Goal: Information Seeking & Learning: Learn about a topic

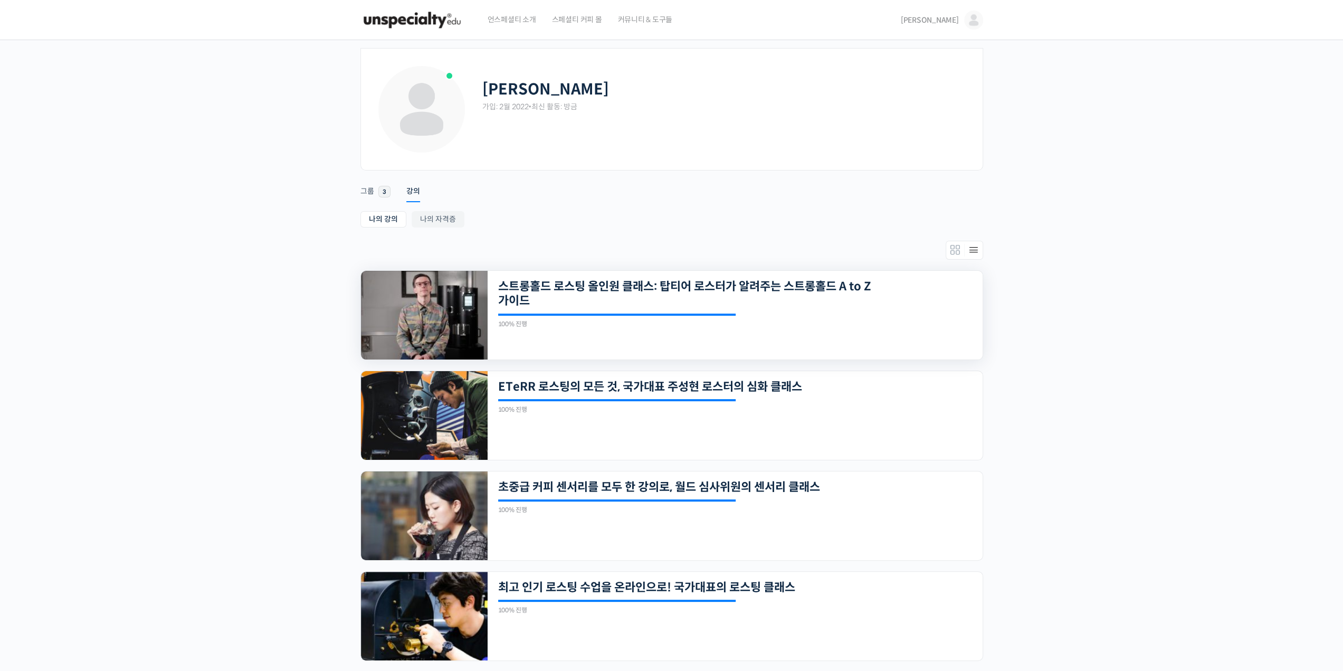
click at [399, 337] on img at bounding box center [424, 315] width 127 height 89
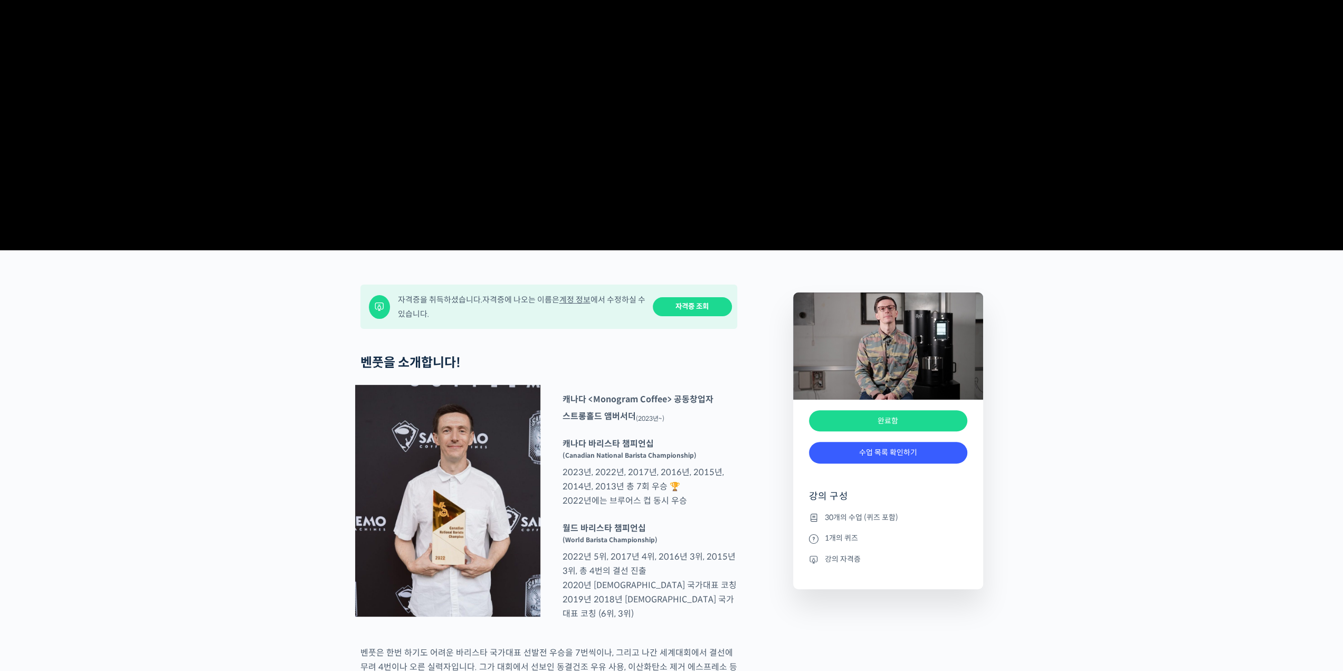
click at [861, 463] on link "수업 목록 확인하기" at bounding box center [888, 453] width 158 height 22
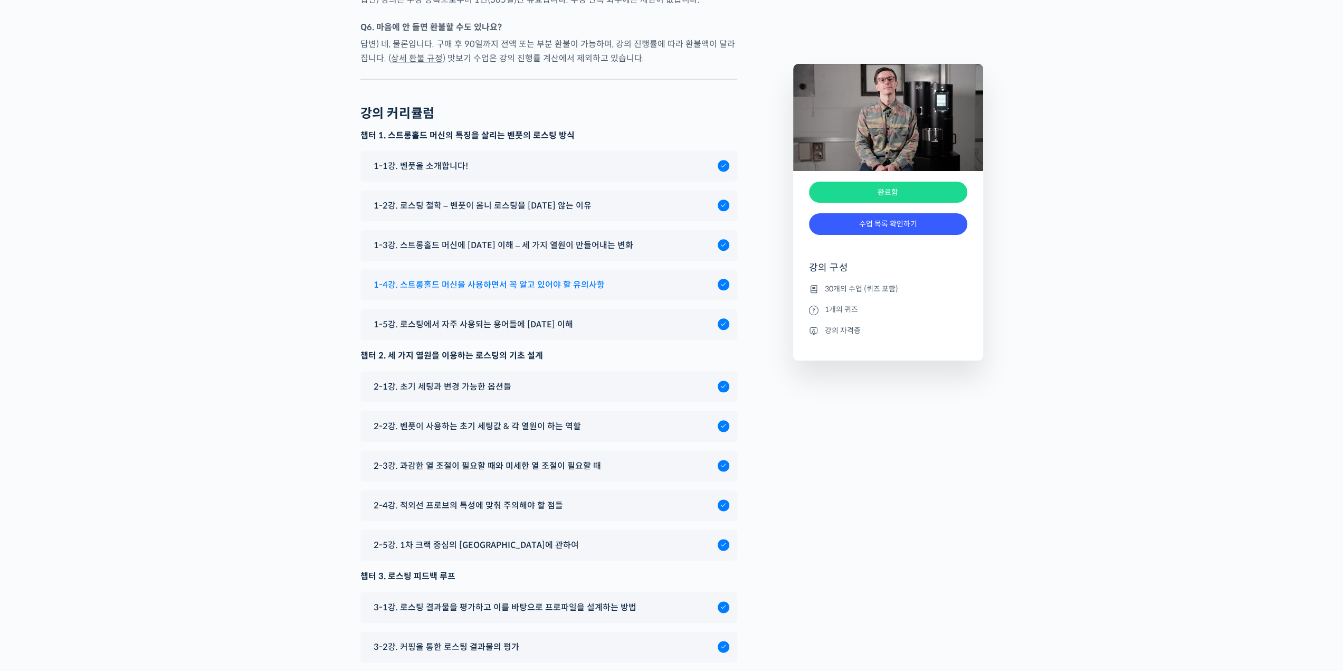
scroll to position [5087, 0]
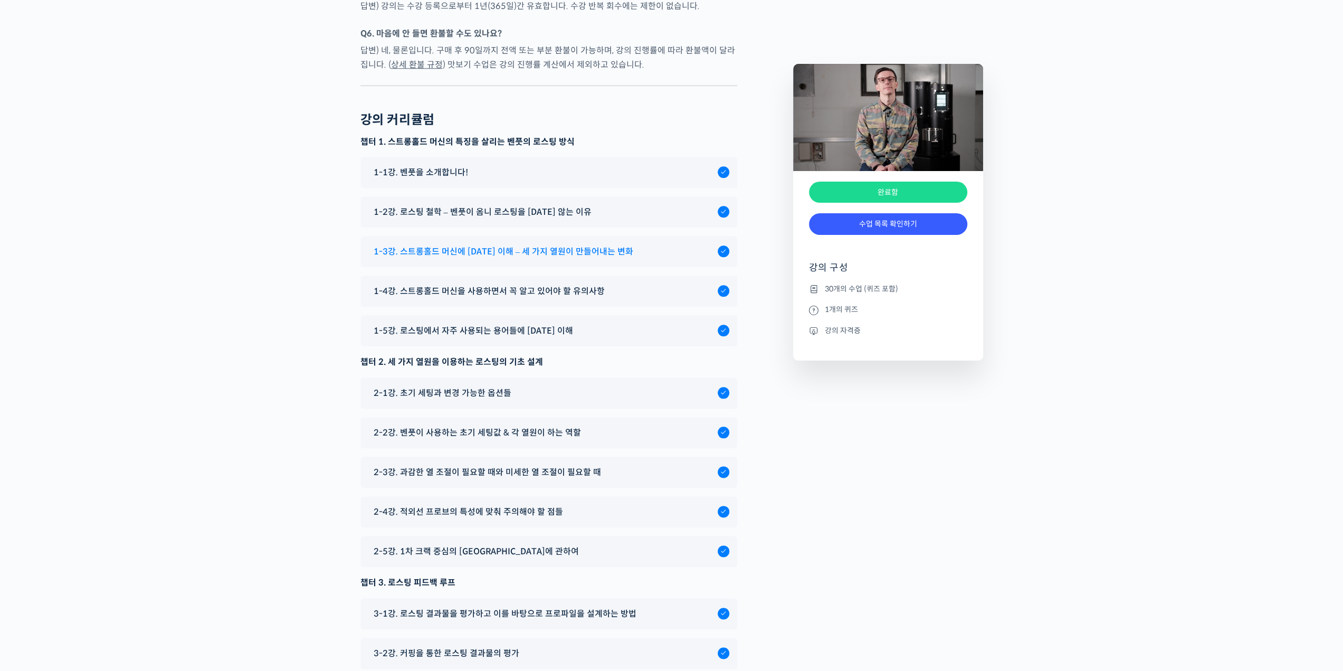
click at [624, 259] on div "1-3강. 스트롱홀드 머신에 [DATE] 이해 – 세 가지 열원이 만들어내는 변화" at bounding box center [542, 251] width 349 height 14
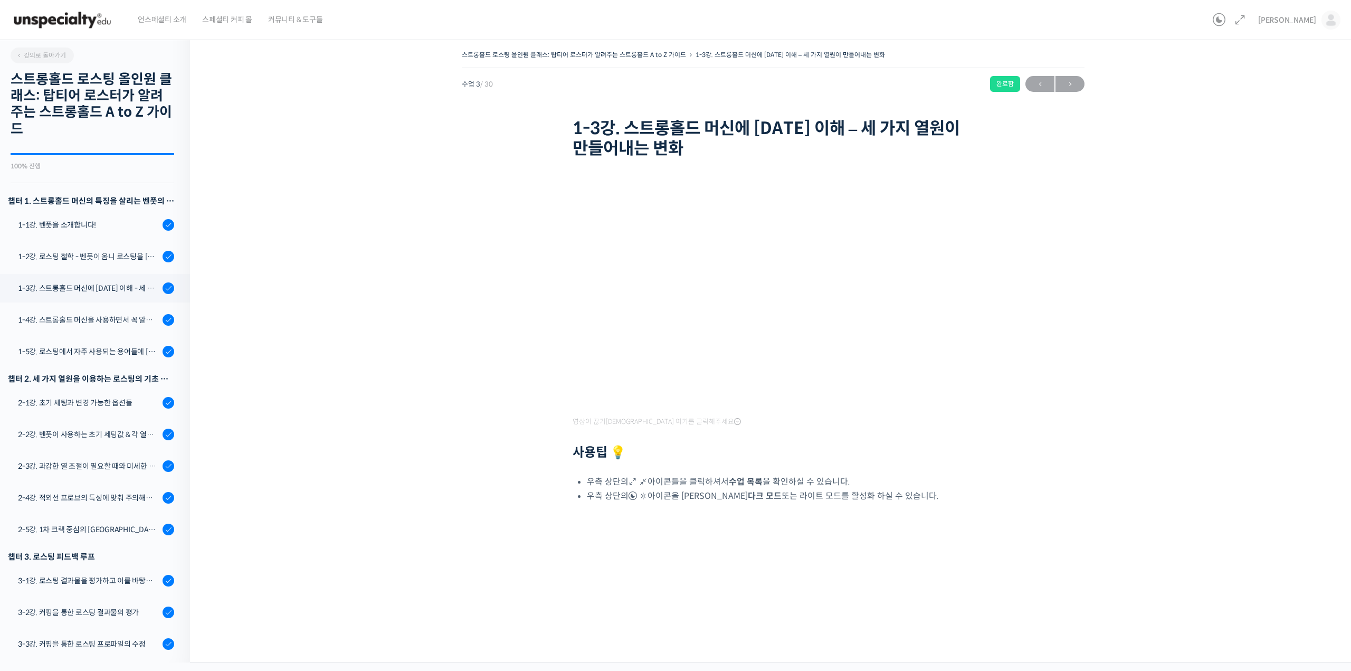
scroll to position [233, 0]
